Goal: Task Accomplishment & Management: Manage account settings

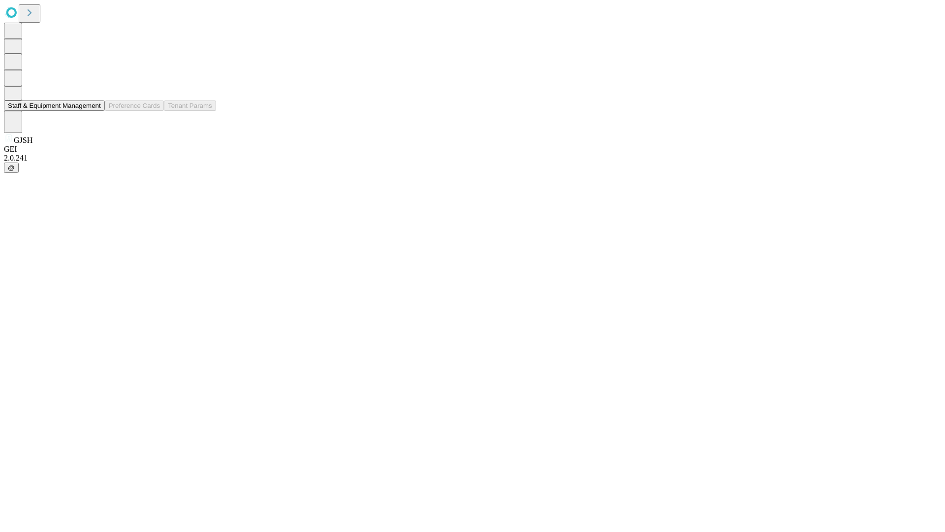
click at [94, 111] on button "Staff & Equipment Management" at bounding box center [54, 105] width 101 height 10
